Goal: Find specific page/section: Find specific page/section

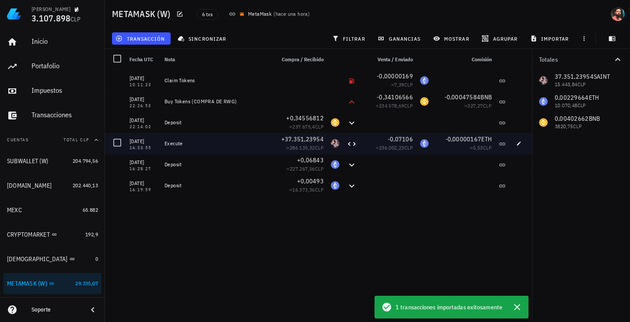
scroll to position [59, 0]
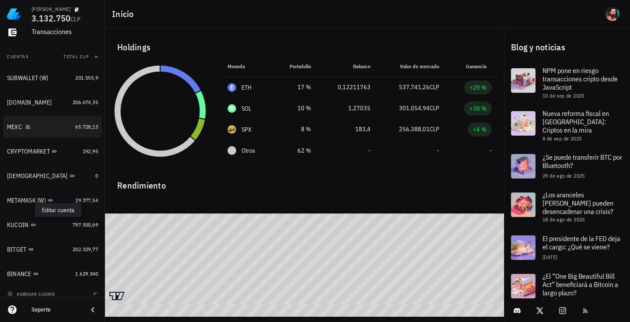
scroll to position [87, 0]
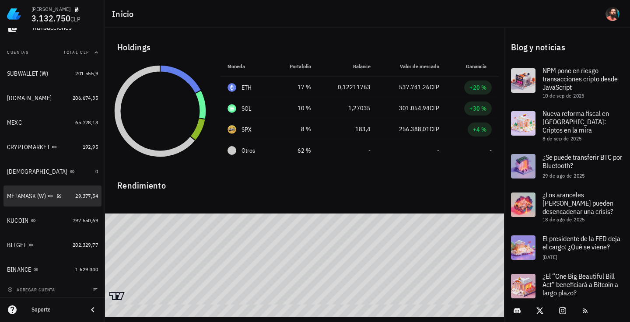
click at [34, 199] on div "METAMASK (W)" at bounding box center [26, 195] width 39 height 7
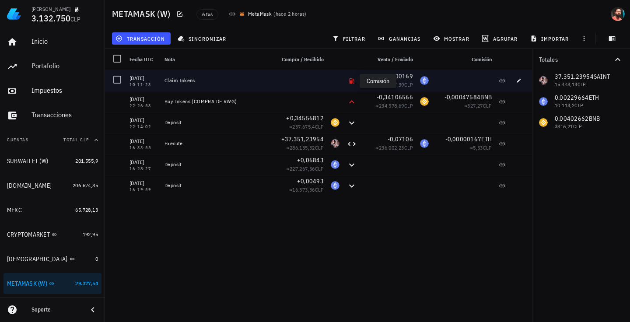
click at [351, 80] on icon at bounding box center [351, 80] width 7 height 7
